Goal: Task Accomplishment & Management: Manage account settings

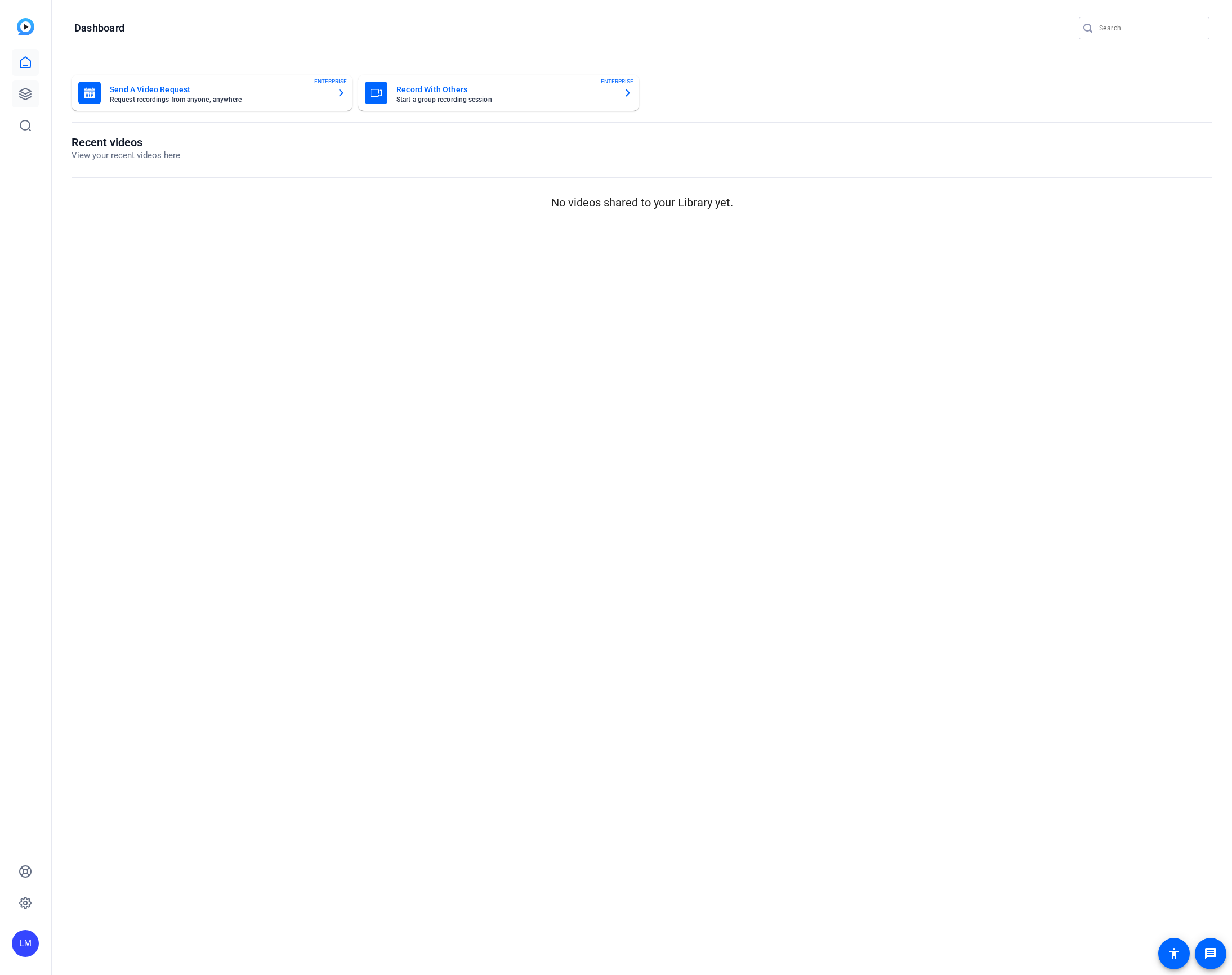
click at [24, 90] on icon at bounding box center [25, 94] width 14 height 14
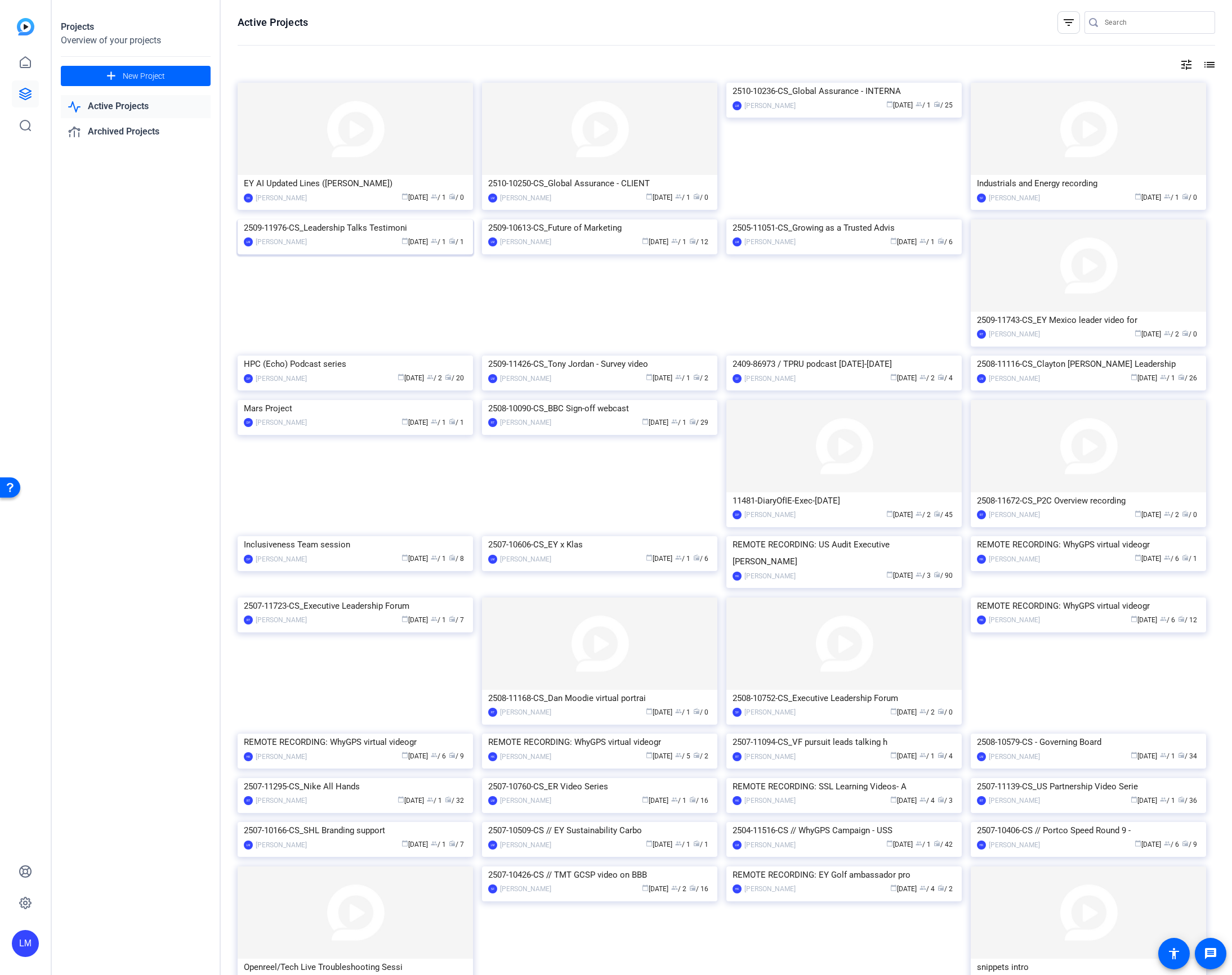
click at [326, 236] on div "2509-11976-CS_Leadership Talks Testimoni" at bounding box center [355, 228] width 223 height 17
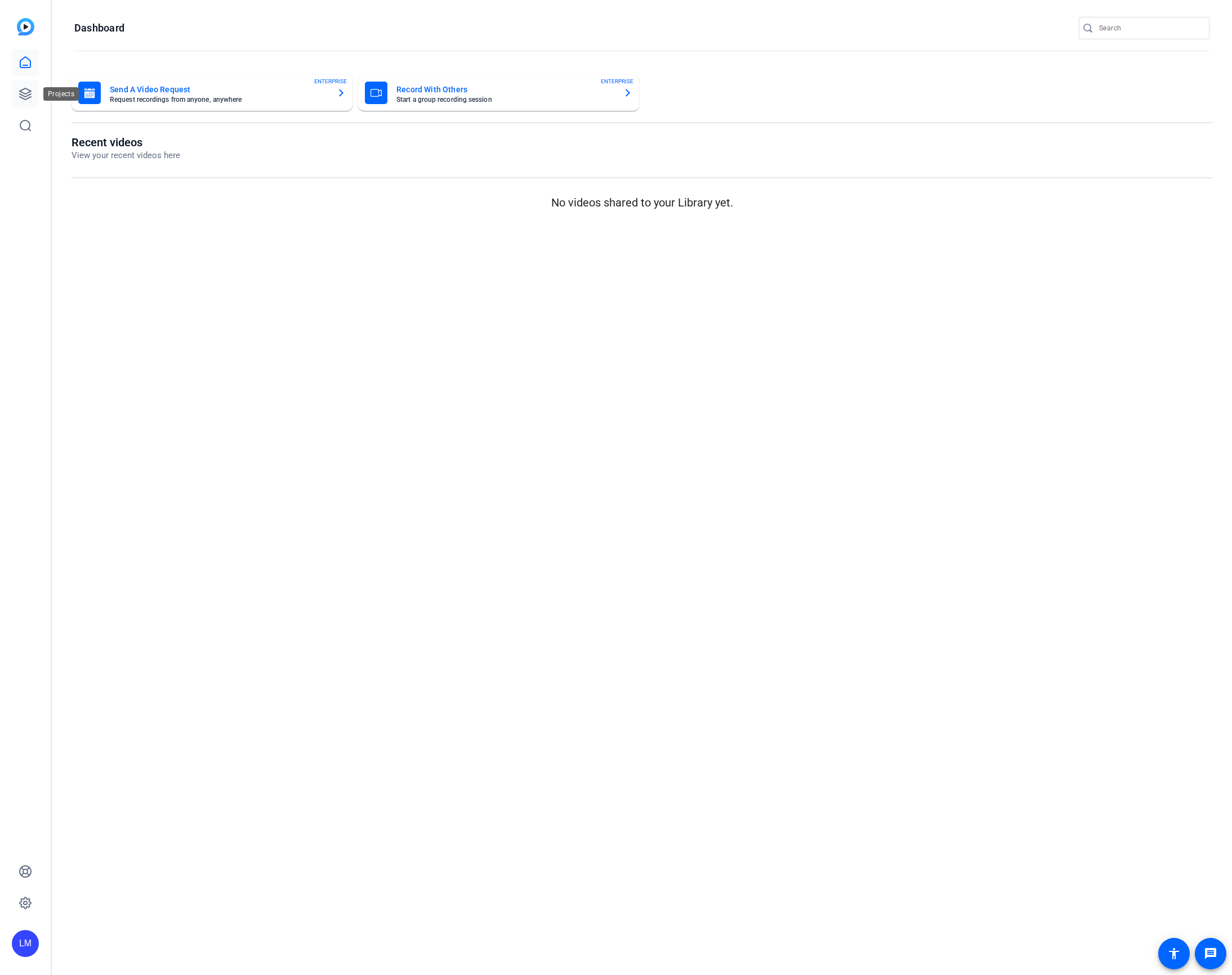
click at [14, 91] on link at bounding box center [25, 93] width 27 height 27
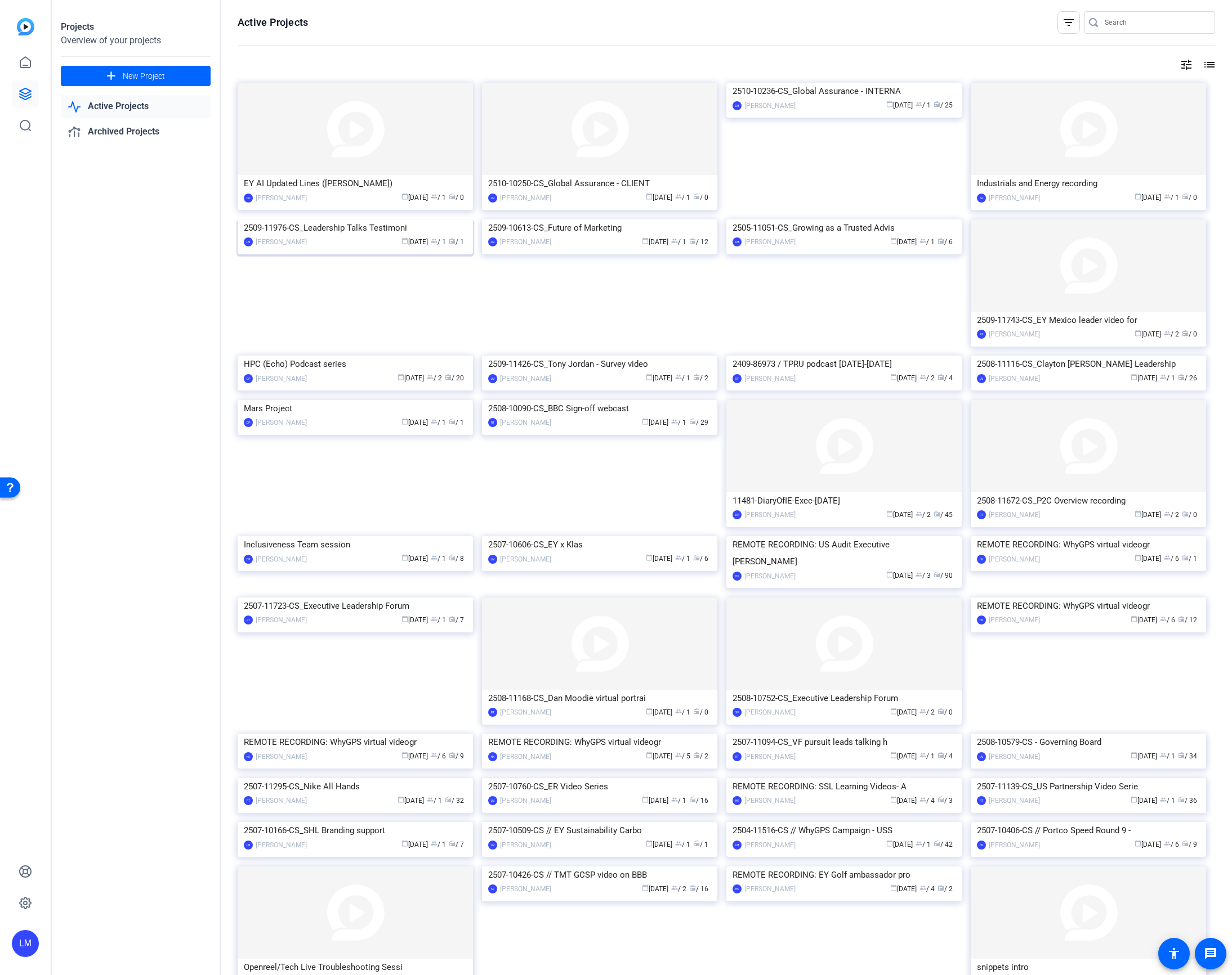
click at [320, 236] on div "2509-11976-CS_Leadership Talks Testimoni" at bounding box center [355, 228] width 223 height 17
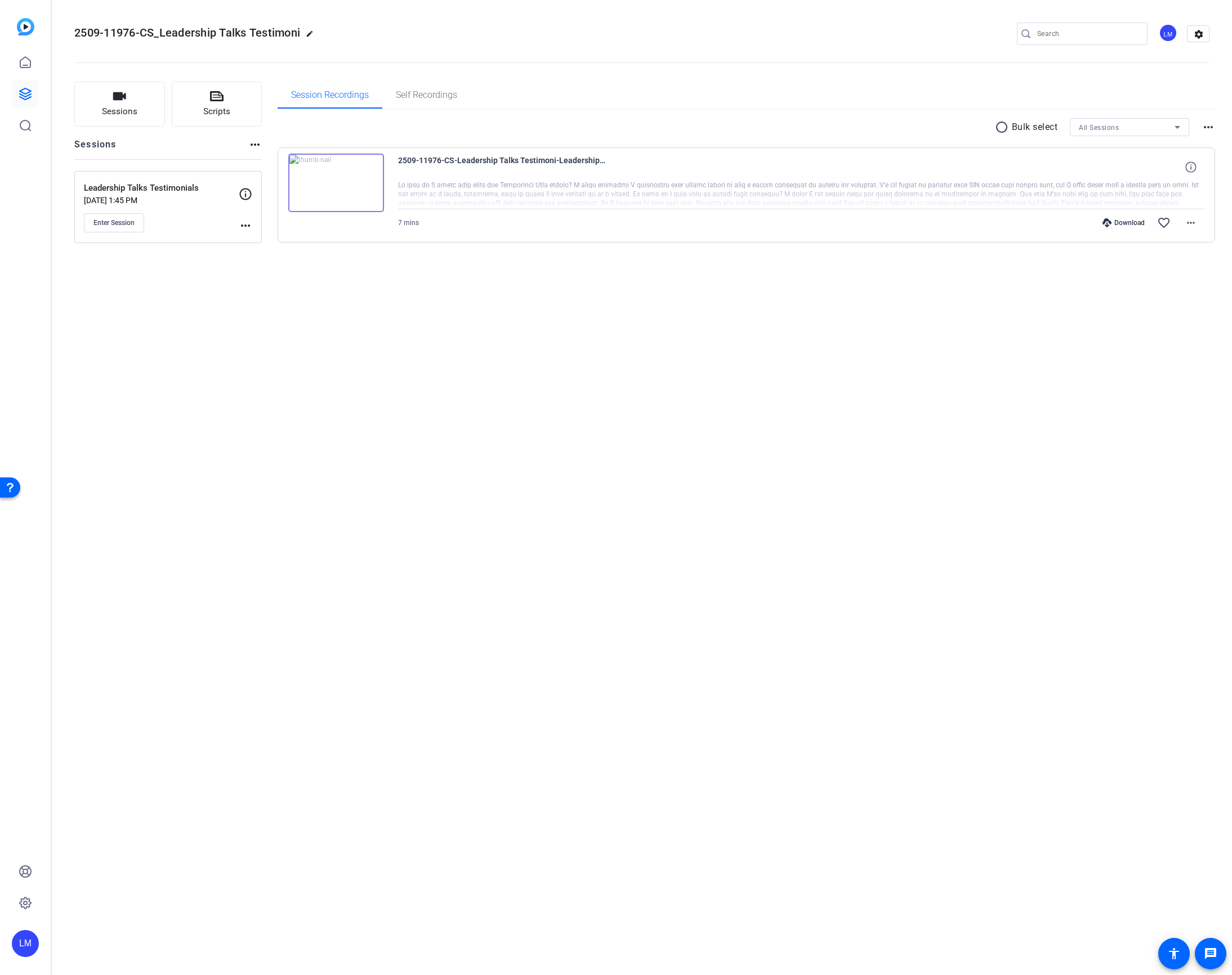
click at [242, 224] on mat-icon "more_horiz" at bounding box center [245, 225] width 14 height 14
click at [262, 241] on span "Edit Session" at bounding box center [273, 241] width 51 height 14
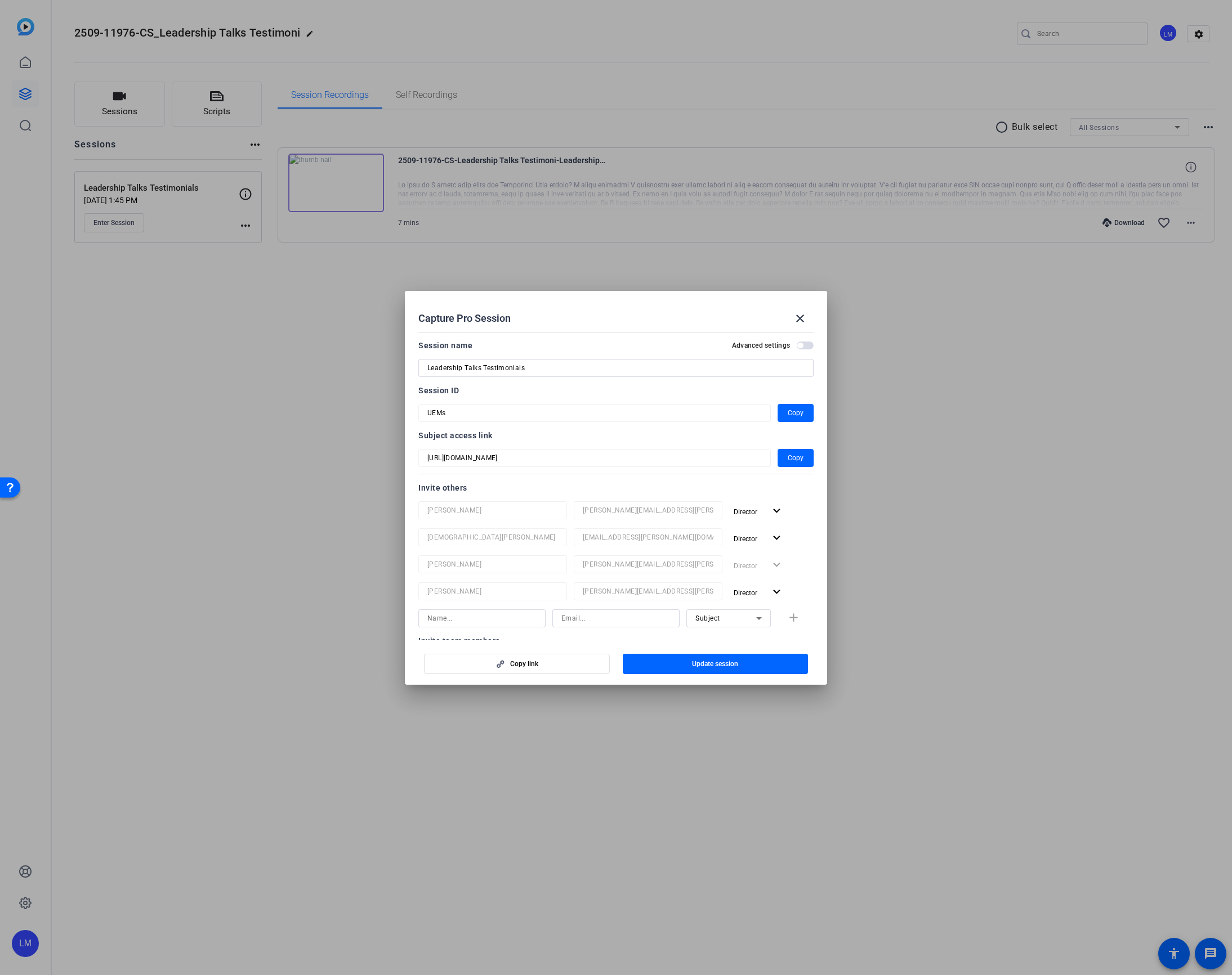
click at [250, 574] on div at bounding box center [616, 488] width 1232 height 975
